Goal: Task Accomplishment & Management: Manage account settings

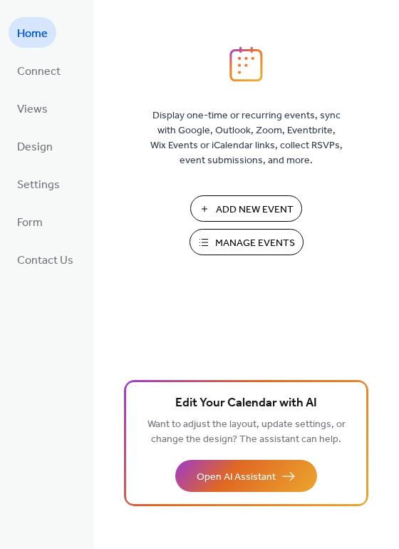
click at [260, 244] on span "Manage Events" at bounding box center [255, 243] width 80 height 15
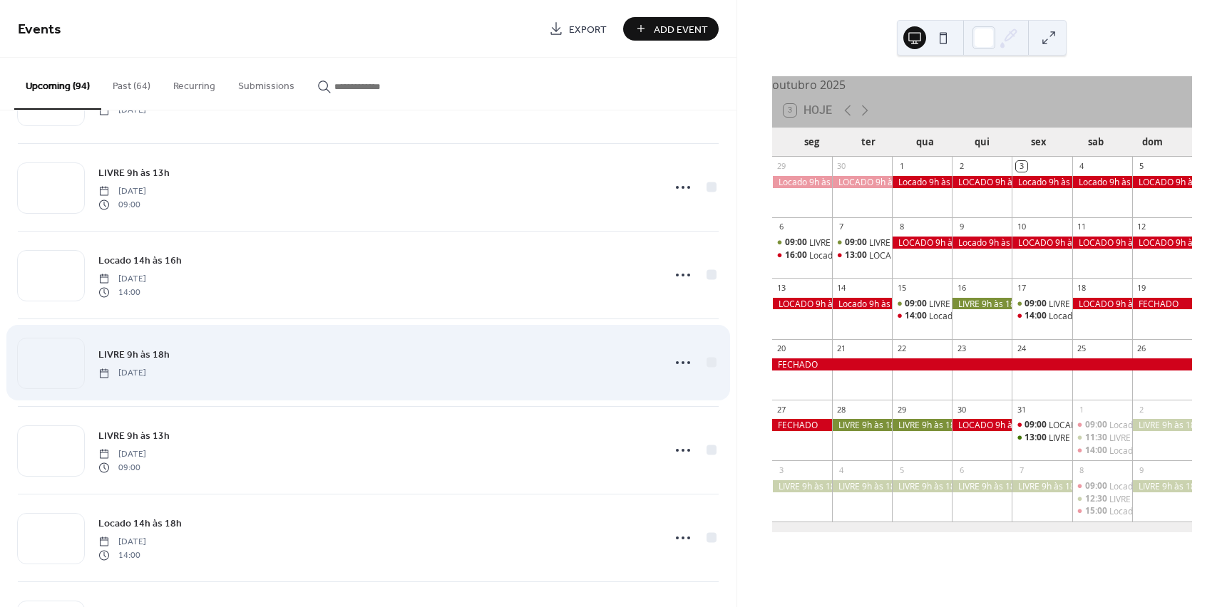
scroll to position [1212, 0]
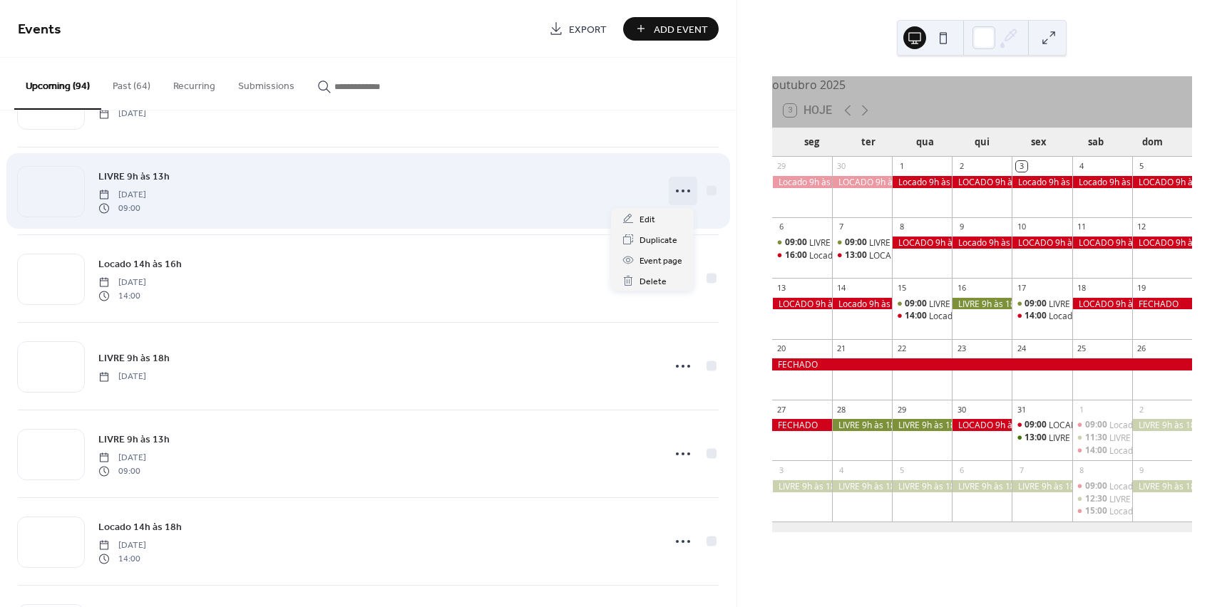
click at [683, 185] on icon at bounding box center [682, 191] width 23 height 23
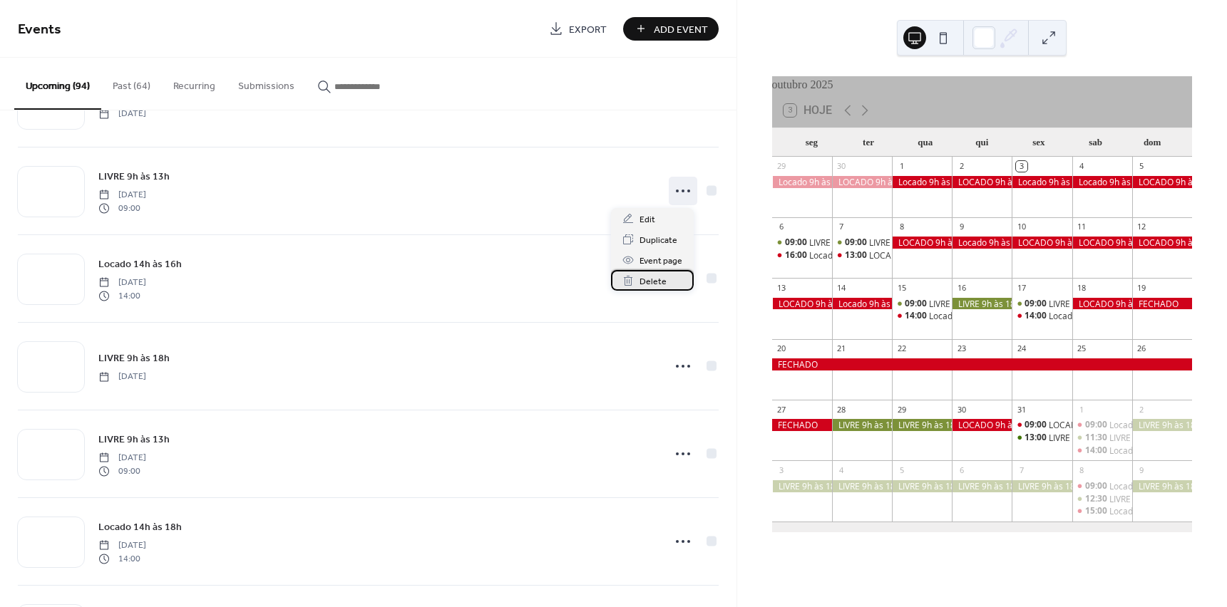
click at [654, 283] on span "Delete" at bounding box center [652, 281] width 27 height 15
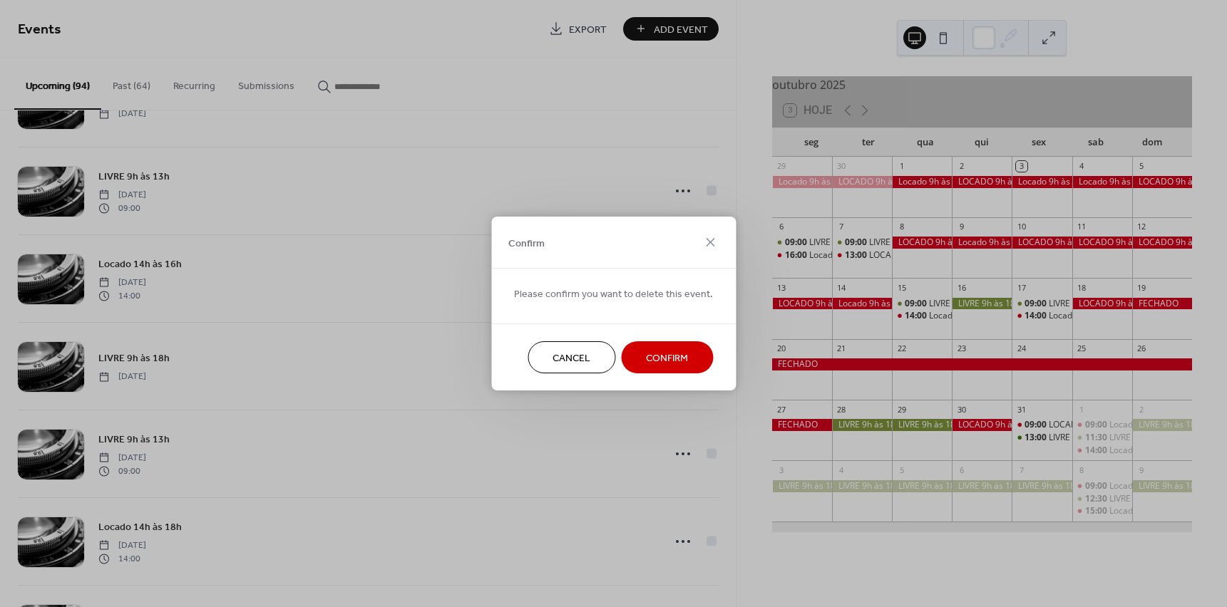
click at [646, 356] on span "Confirm" at bounding box center [667, 358] width 42 height 15
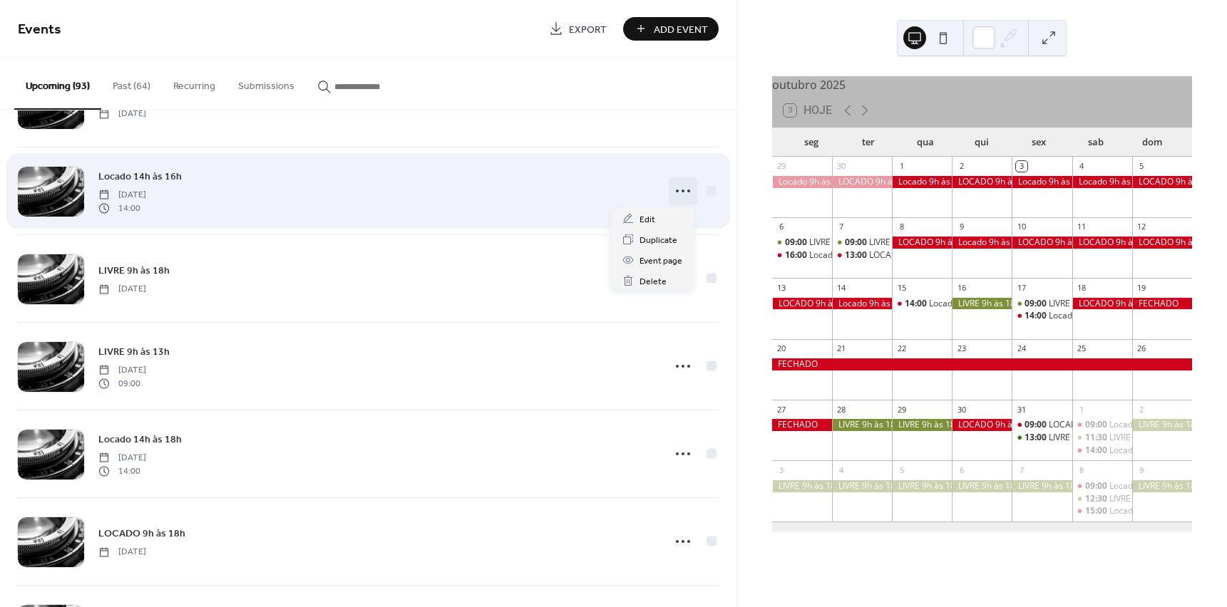
click at [675, 190] on icon at bounding box center [682, 191] width 23 height 23
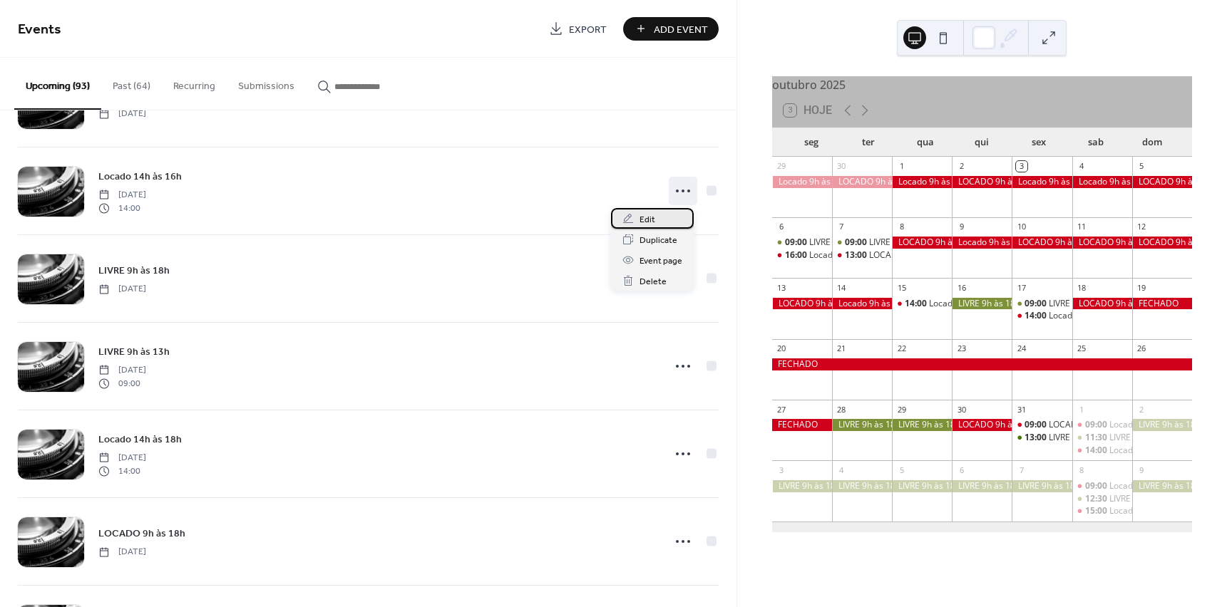
click at [652, 220] on span "Edit" at bounding box center [647, 219] width 16 height 15
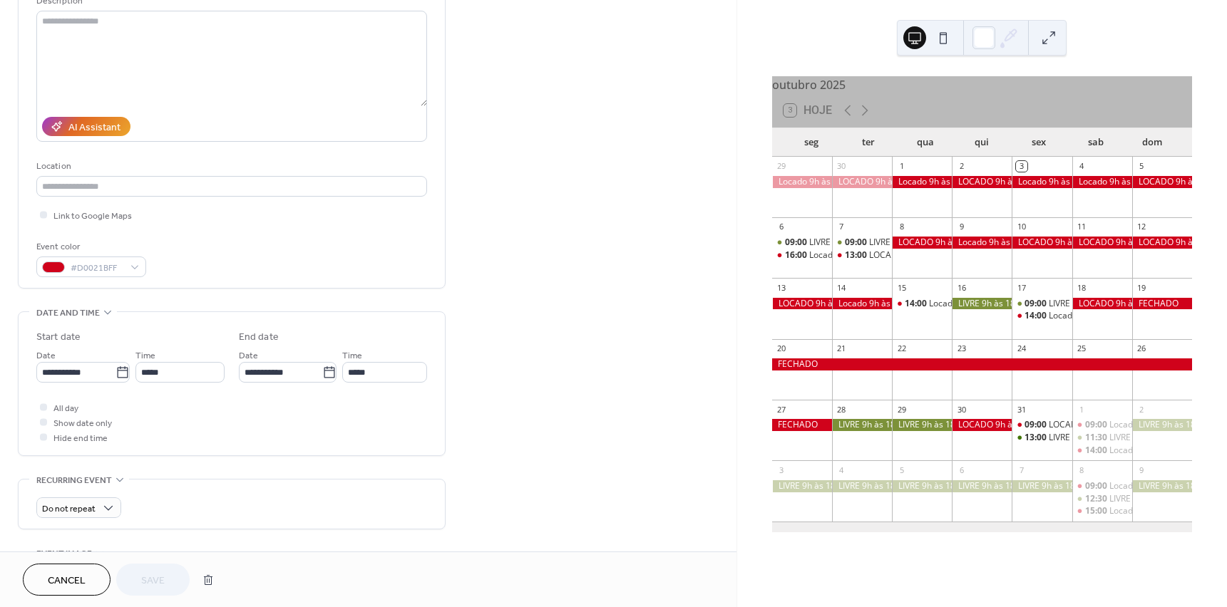
scroll to position [214, 0]
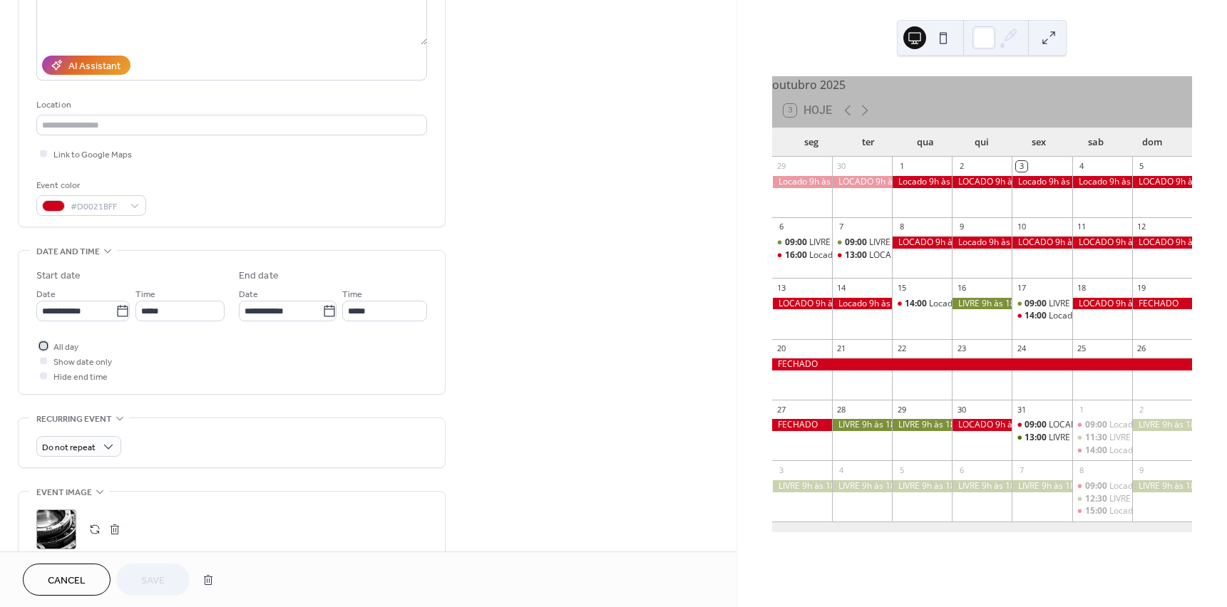
click at [42, 345] on div at bounding box center [43, 345] width 7 height 7
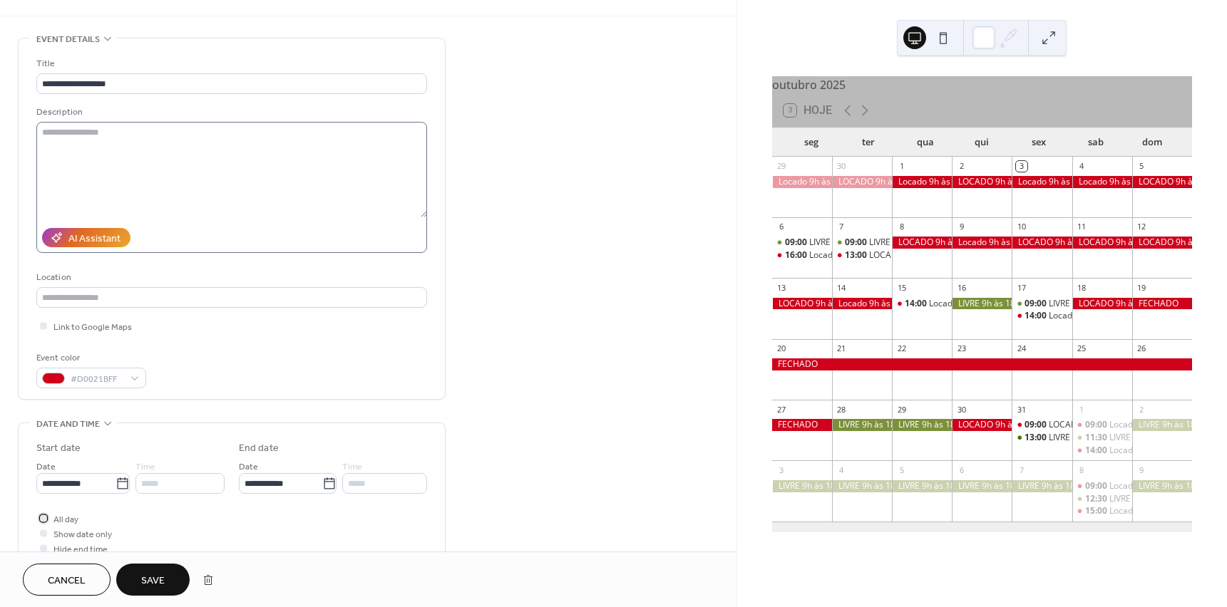
scroll to position [0, 0]
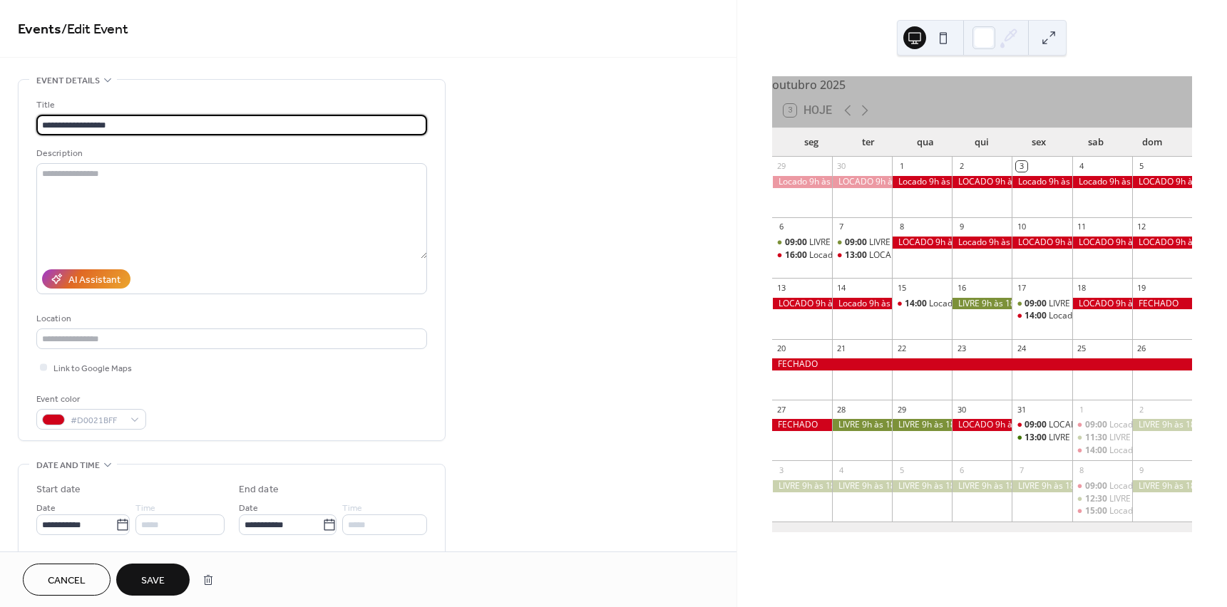
drag, startPoint x: 72, startPoint y: 124, endPoint x: 131, endPoint y: 124, distance: 59.2
click at [131, 124] on input "**********" at bounding box center [231, 125] width 391 height 21
type input "**********"
click at [161, 576] on span "Save" at bounding box center [153, 581] width 24 height 15
